Goal: Task Accomplishment & Management: Manage account settings

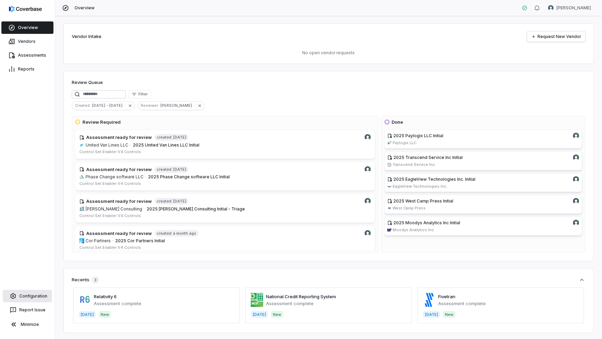
click at [34, 283] on link "Configuration" at bounding box center [27, 296] width 49 height 12
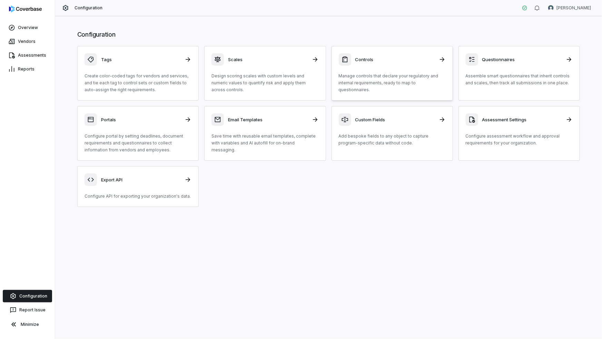
click at [376, 78] on p "Manage controls that declare your regulatory and internal requirements, ready t…" at bounding box center [392, 82] width 107 height 21
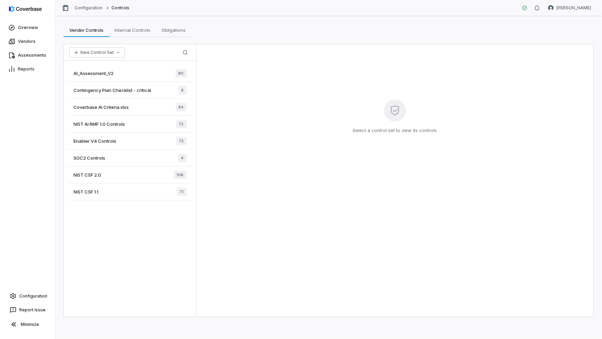
click at [101, 145] on div "Enabler V4 Controls 73" at bounding box center [130, 141] width 124 height 17
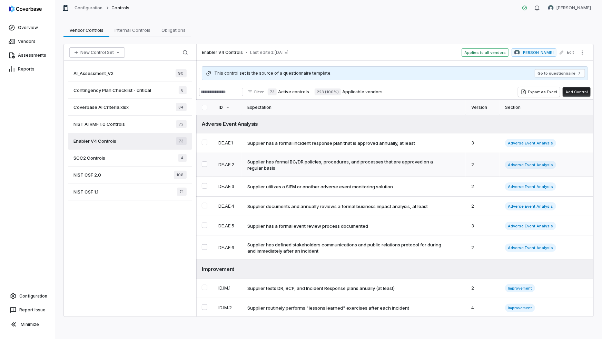
click at [331, 165] on div "Supplier has formal BC/DR policies, procedures, and processes that are approved…" at bounding box center [349, 164] width 202 height 12
click at [318, 144] on div "Supplier has a formal incident response plan that is approved annually, at least" at bounding box center [332, 143] width 168 height 6
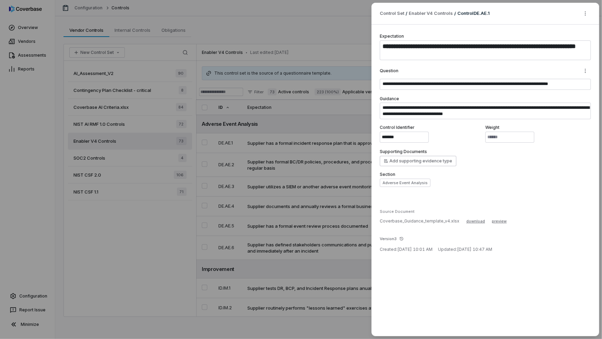
type textarea "*"
